Goal: Navigation & Orientation: Find specific page/section

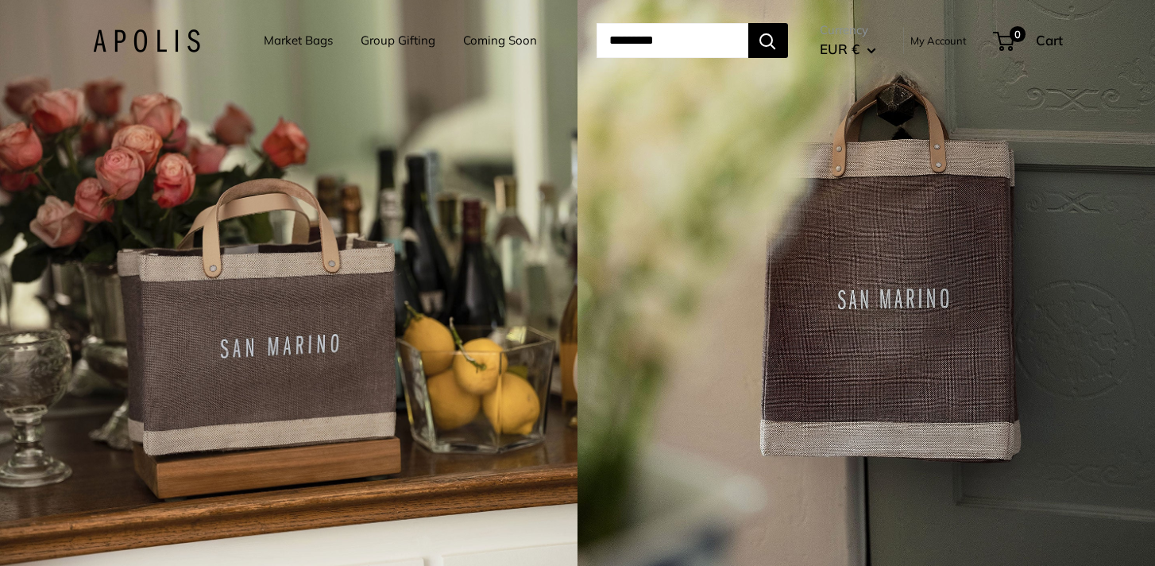
click at [314, 41] on link "Market Bags" at bounding box center [298, 40] width 69 height 22
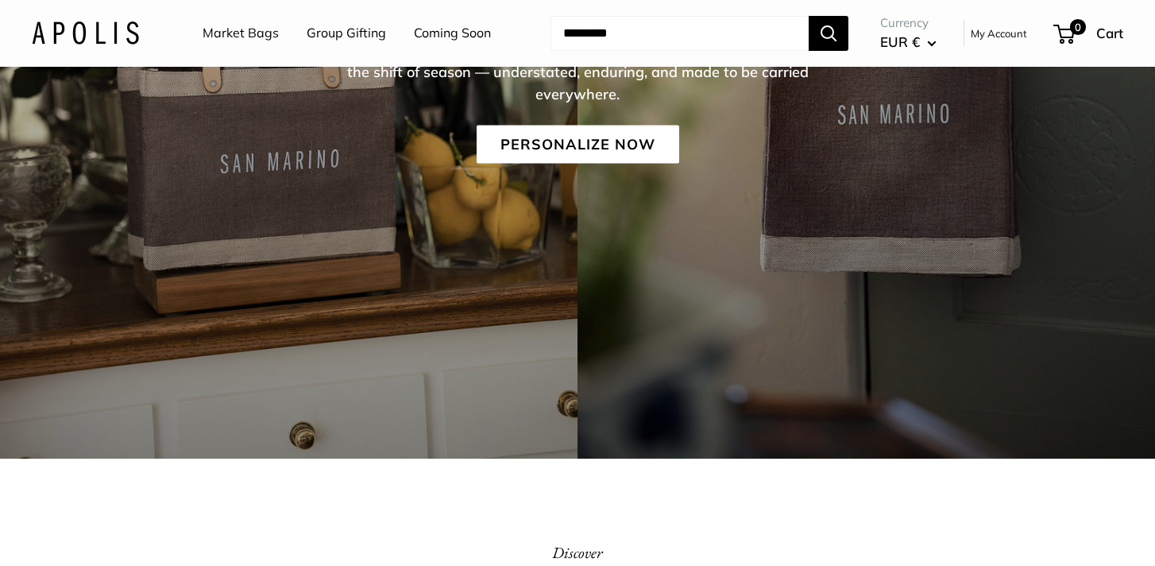
scroll to position [148, 0]
